Goal: Task Accomplishment & Management: Manage account settings

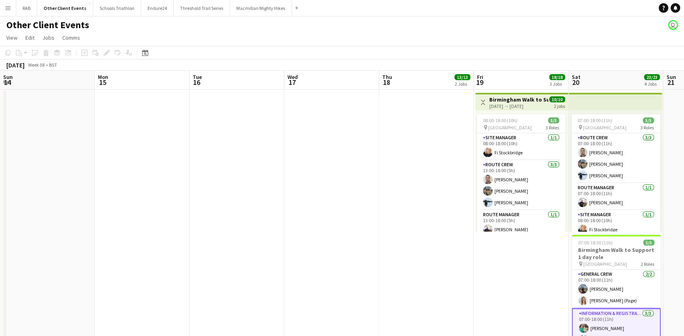
scroll to position [67, 0]
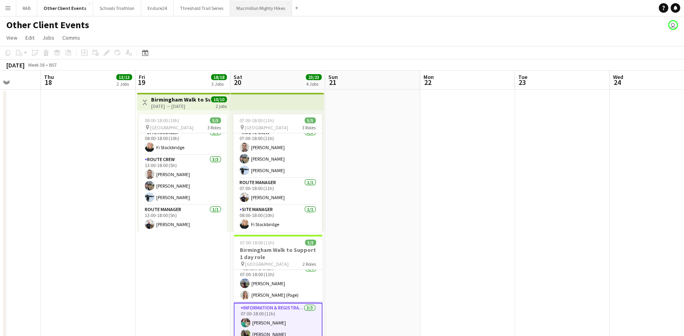
click at [267, 2] on button "Macmillan Mighty Hikes Close" at bounding box center [261, 7] width 62 height 15
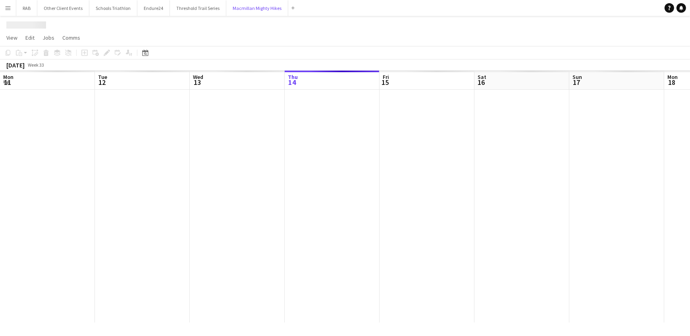
scroll to position [0, 190]
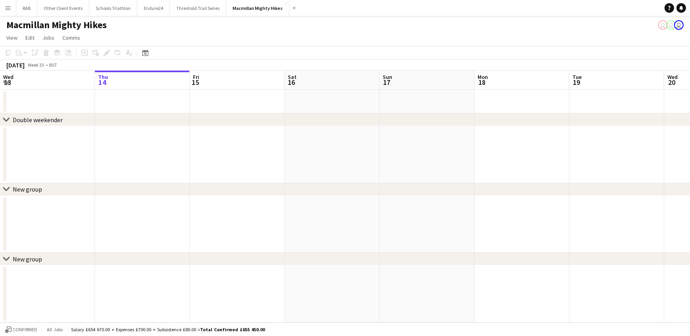
drag, startPoint x: 146, startPoint y: 51, endPoint x: 141, endPoint y: 47, distance: 5.9
click at [145, 51] on icon "Date picker" at bounding box center [145, 53] width 6 height 6
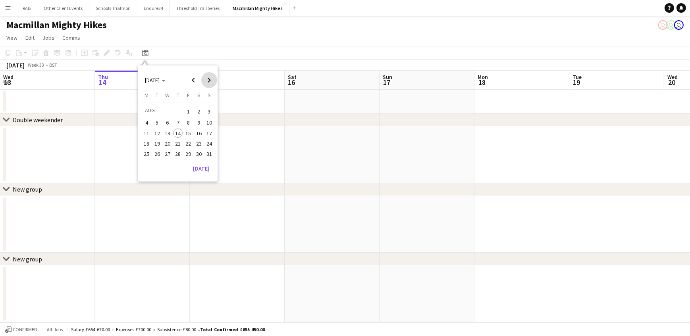
click at [209, 77] on span "Next month" at bounding box center [209, 80] width 16 height 16
click at [209, 132] on span "14" at bounding box center [209, 132] width 10 height 10
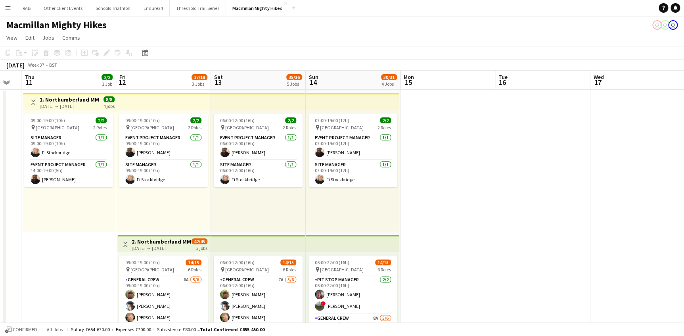
scroll to position [0, 163]
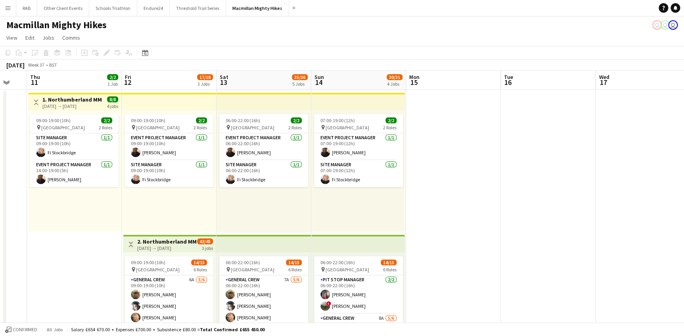
drag, startPoint x: 225, startPoint y: 77, endPoint x: 335, endPoint y: 77, distance: 109.9
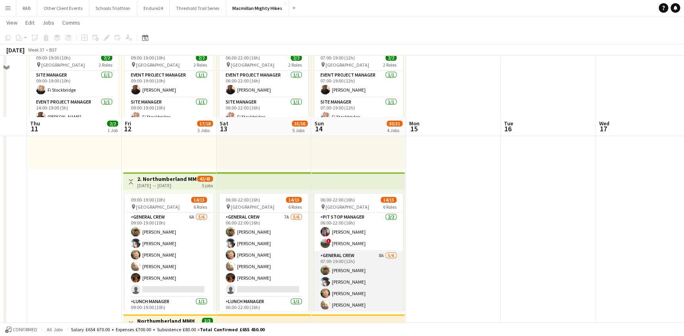
scroll to position [144, 0]
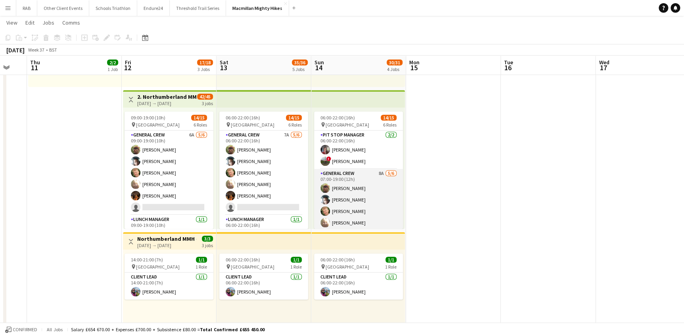
click at [358, 189] on app-card-role "General Crew 8A [DATE] 07:00-19:00 (12h) [PERSON_NAME] [PERSON_NAME] [PERSON_NA…" at bounding box center [358, 211] width 89 height 85
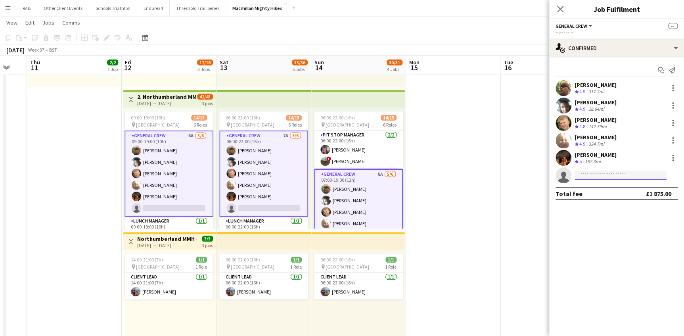
click at [589, 175] on input at bounding box center [621, 176] width 92 height 10
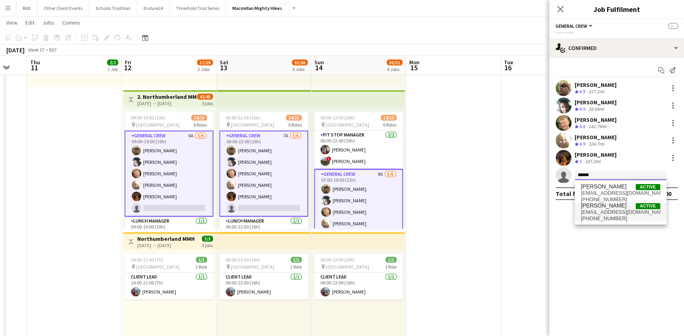
type input "******"
click at [602, 206] on span "[PERSON_NAME]" at bounding box center [604, 205] width 46 height 7
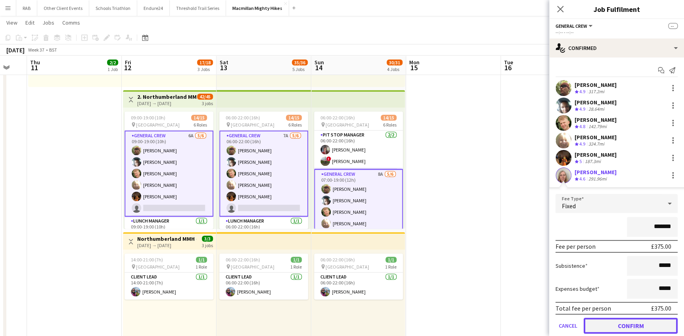
click at [621, 322] on button "Confirm" at bounding box center [631, 326] width 94 height 16
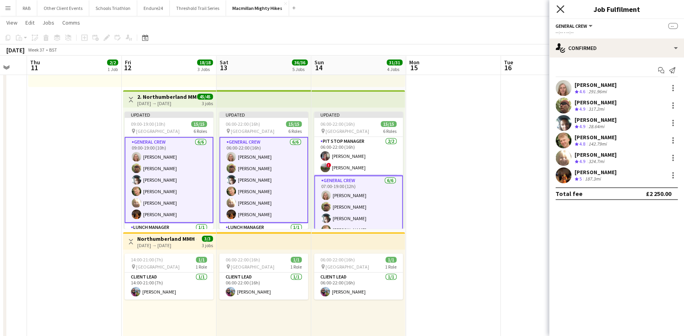
click at [559, 10] on icon at bounding box center [561, 9] width 8 height 8
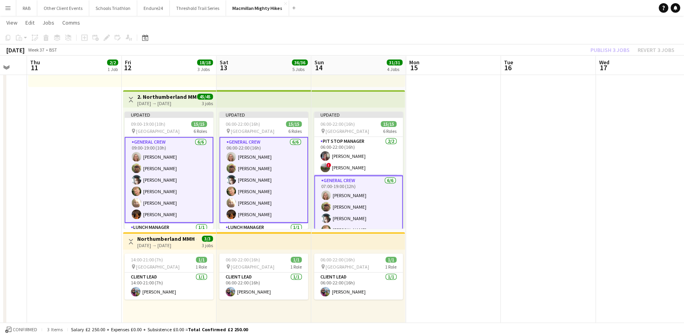
click at [528, 180] on app-date-cell at bounding box center [548, 293] width 95 height 696
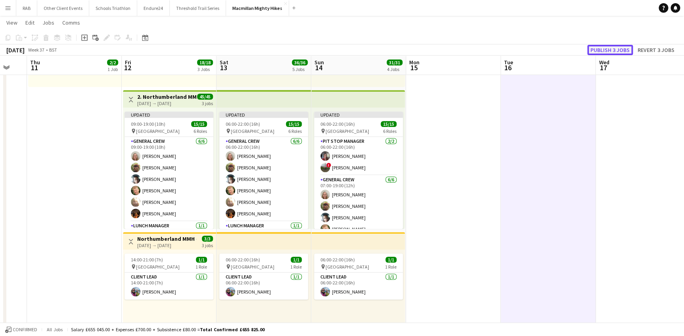
click at [603, 50] on button "Publish 3 jobs" at bounding box center [611, 50] width 46 height 10
